Goal: Navigation & Orientation: Find specific page/section

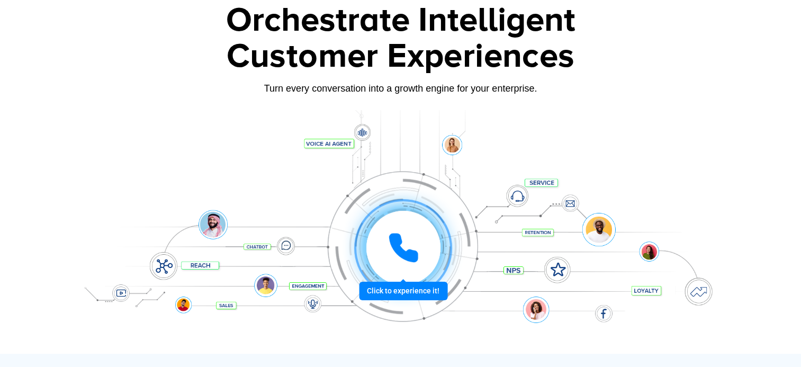
click at [403, 251] on icon at bounding box center [403, 247] width 26 height 26
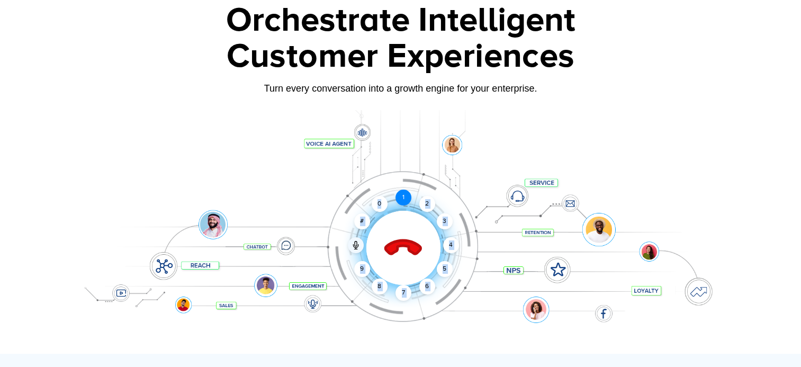
drag, startPoint x: 381, startPoint y: 207, endPoint x: 409, endPoint y: 202, distance: 28.5
click at [401, 202] on div "1 2 3 4 5 6 7 8 9 # 0" at bounding box center [364, 205] width 74 height 74
drag, startPoint x: 409, startPoint y: 202, endPoint x: 402, endPoint y: 200, distance: 7.4
click at [402, 200] on div "1" at bounding box center [403, 197] width 16 height 16
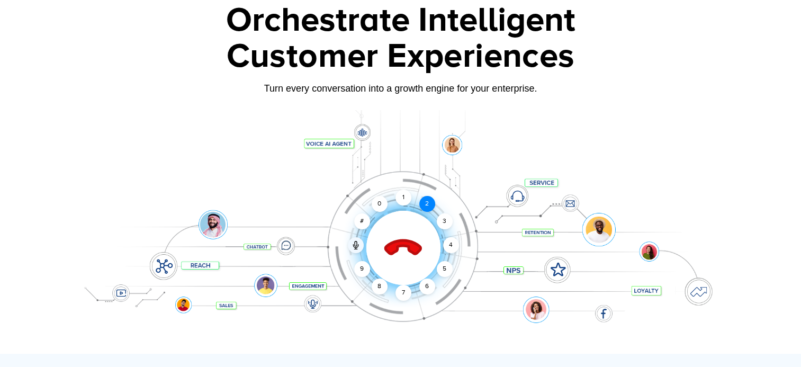
click at [428, 204] on div "2" at bounding box center [427, 204] width 16 height 16
click at [453, 243] on div "4" at bounding box center [451, 245] width 16 height 16
click at [399, 246] on icon at bounding box center [402, 248] width 37 height 37
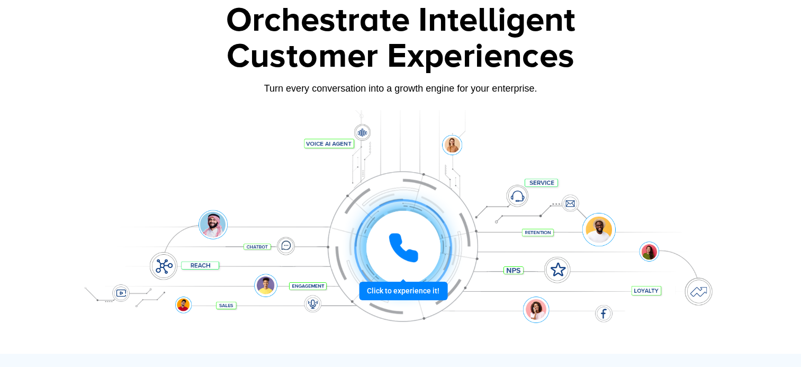
click at [399, 246] on icon at bounding box center [403, 247] width 26 height 26
click at [408, 251] on icon at bounding box center [403, 247] width 26 height 26
click at [404, 255] on icon at bounding box center [403, 247] width 26 height 26
click at [402, 249] on icon at bounding box center [403, 247] width 26 height 26
click at [406, 247] on icon at bounding box center [403, 248] width 32 height 32
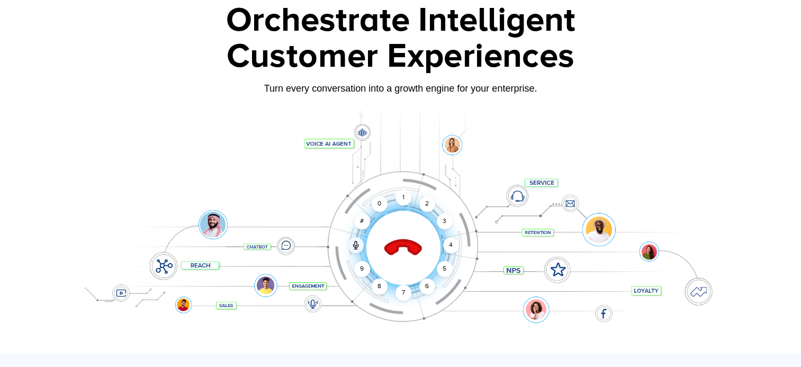
click at [406, 247] on icon at bounding box center [403, 247] width 45 height 45
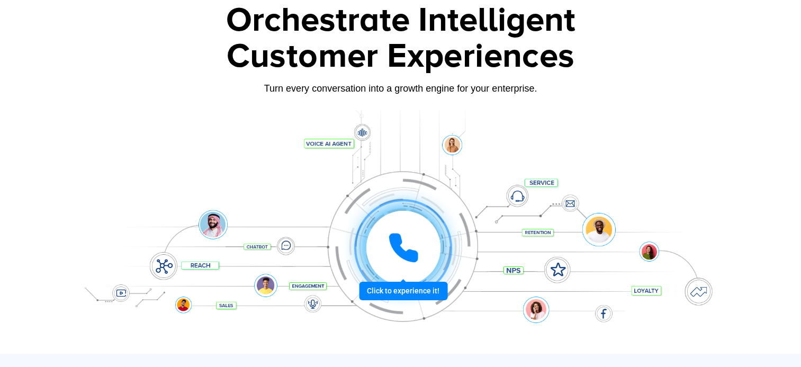
click at [404, 252] on icon at bounding box center [403, 247] width 26 height 26
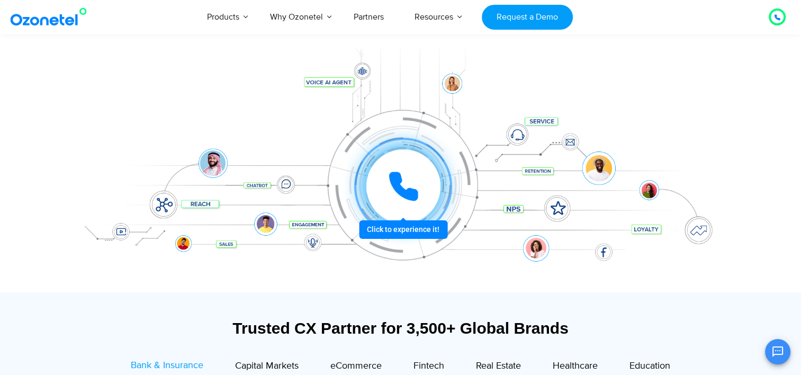
scroll to position [128, 0]
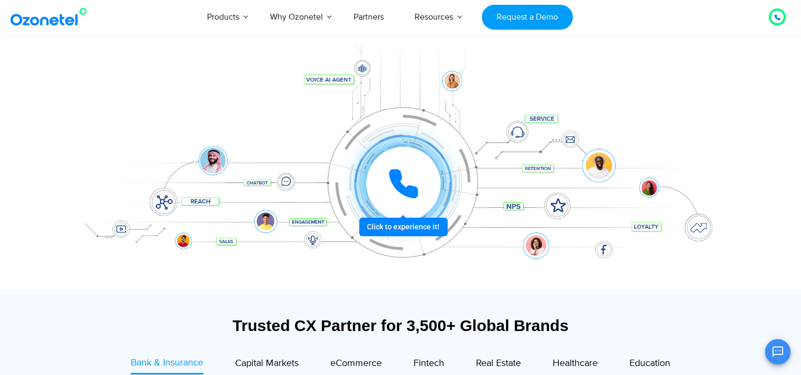
click at [406, 187] on icon at bounding box center [403, 183] width 26 height 26
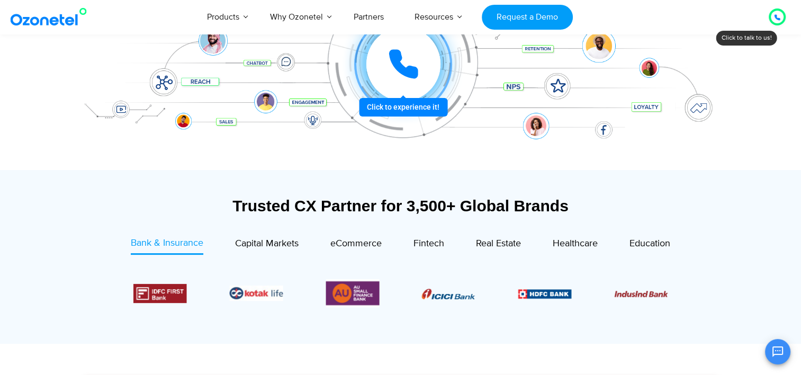
scroll to position [250, 0]
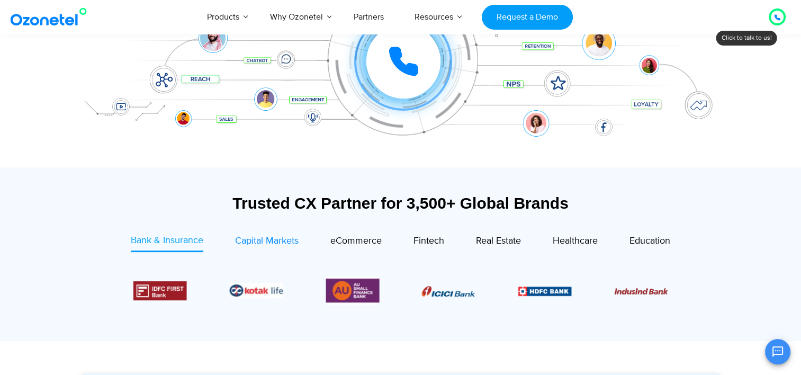
click at [262, 240] on span "Capital Markets" at bounding box center [267, 241] width 64 height 12
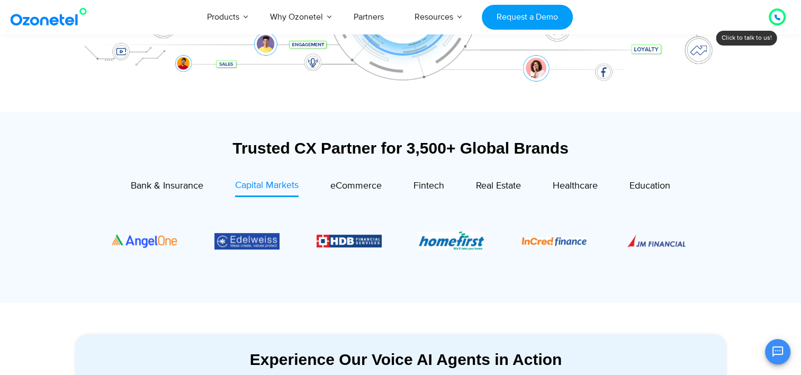
scroll to position [313, 0]
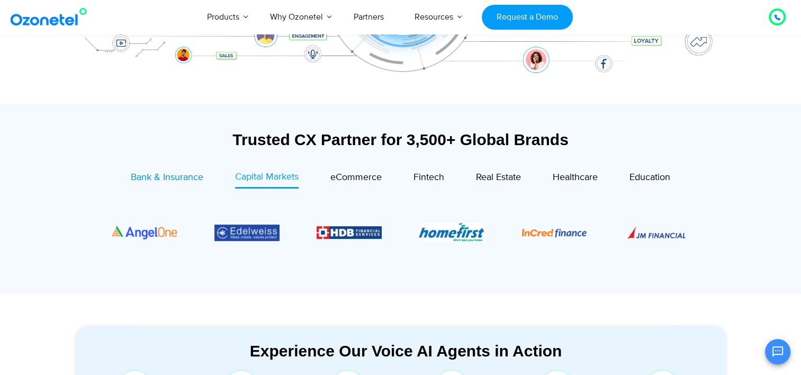
click at [187, 174] on span "Bank & Insurance" at bounding box center [167, 177] width 73 height 12
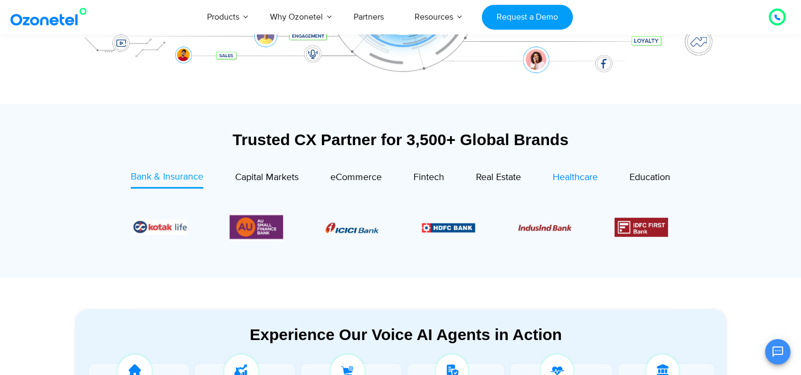
click at [582, 182] on span "Healthcare" at bounding box center [575, 177] width 45 height 12
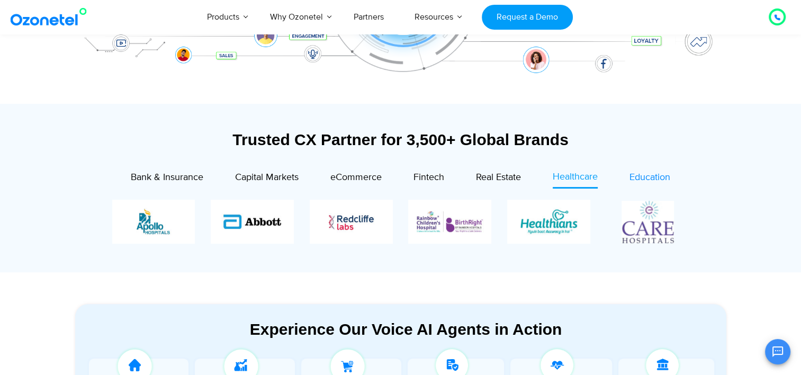
click at [654, 177] on span "Education" at bounding box center [649, 177] width 41 height 12
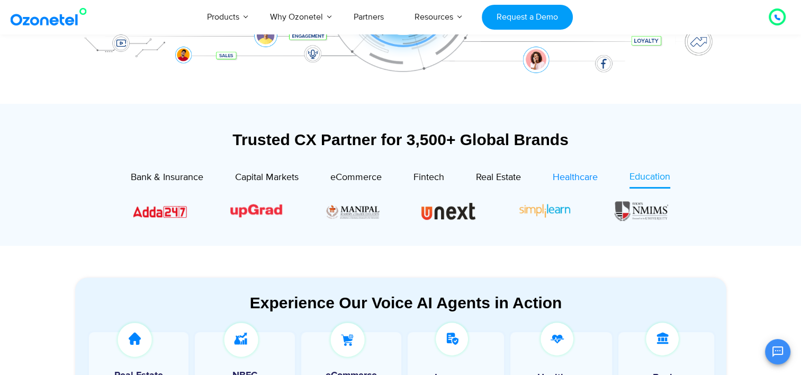
click at [568, 182] on span "Healthcare" at bounding box center [575, 177] width 45 height 12
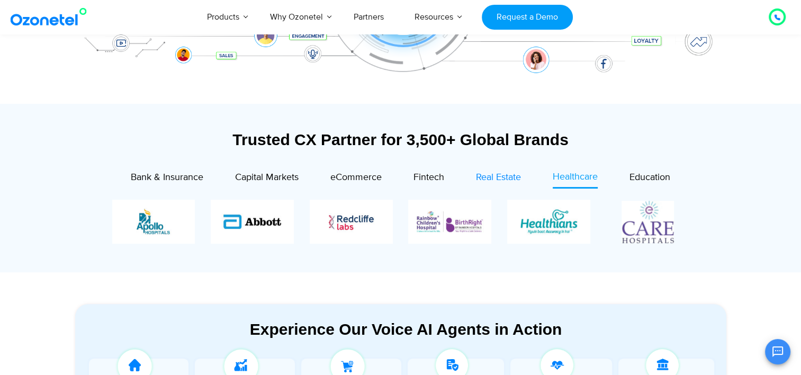
click at [489, 180] on span "Real Estate" at bounding box center [498, 177] width 45 height 12
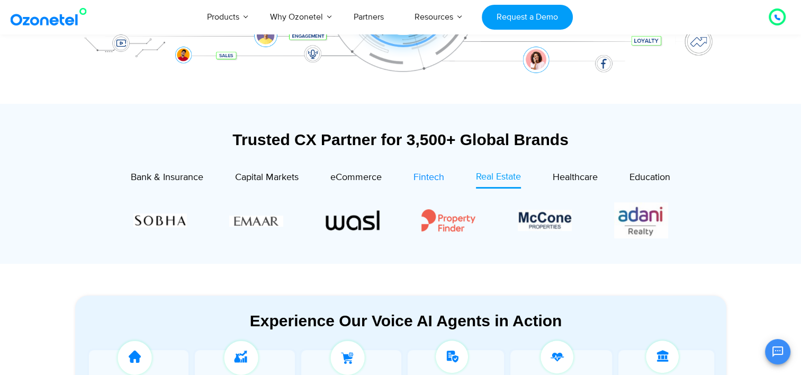
click at [419, 175] on span "Fintech" at bounding box center [428, 177] width 31 height 12
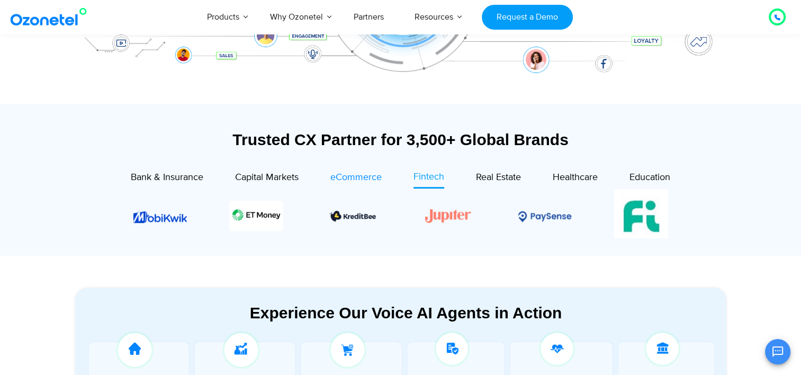
click at [354, 173] on span "eCommerce" at bounding box center [355, 177] width 51 height 12
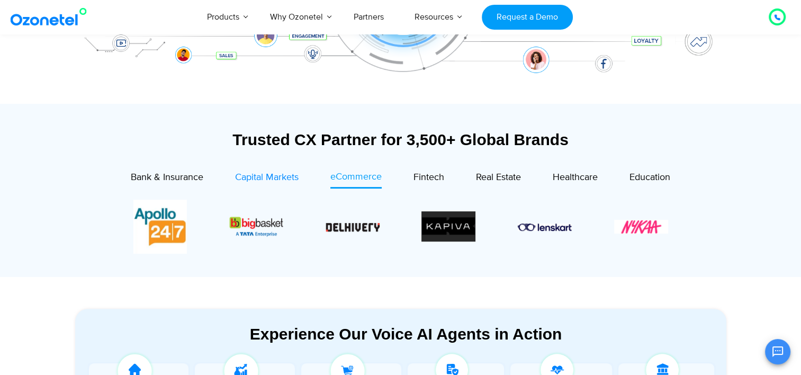
click at [243, 178] on span "Capital Markets" at bounding box center [267, 177] width 64 height 12
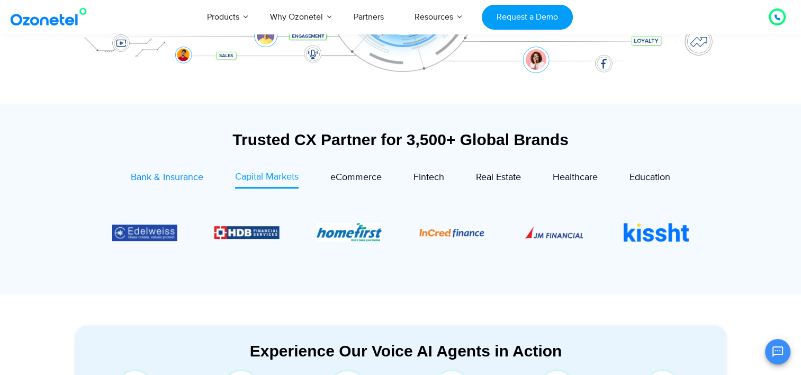
click at [171, 179] on span "Bank & Insurance" at bounding box center [167, 177] width 73 height 12
